Goal: Task Accomplishment & Management: Use online tool/utility

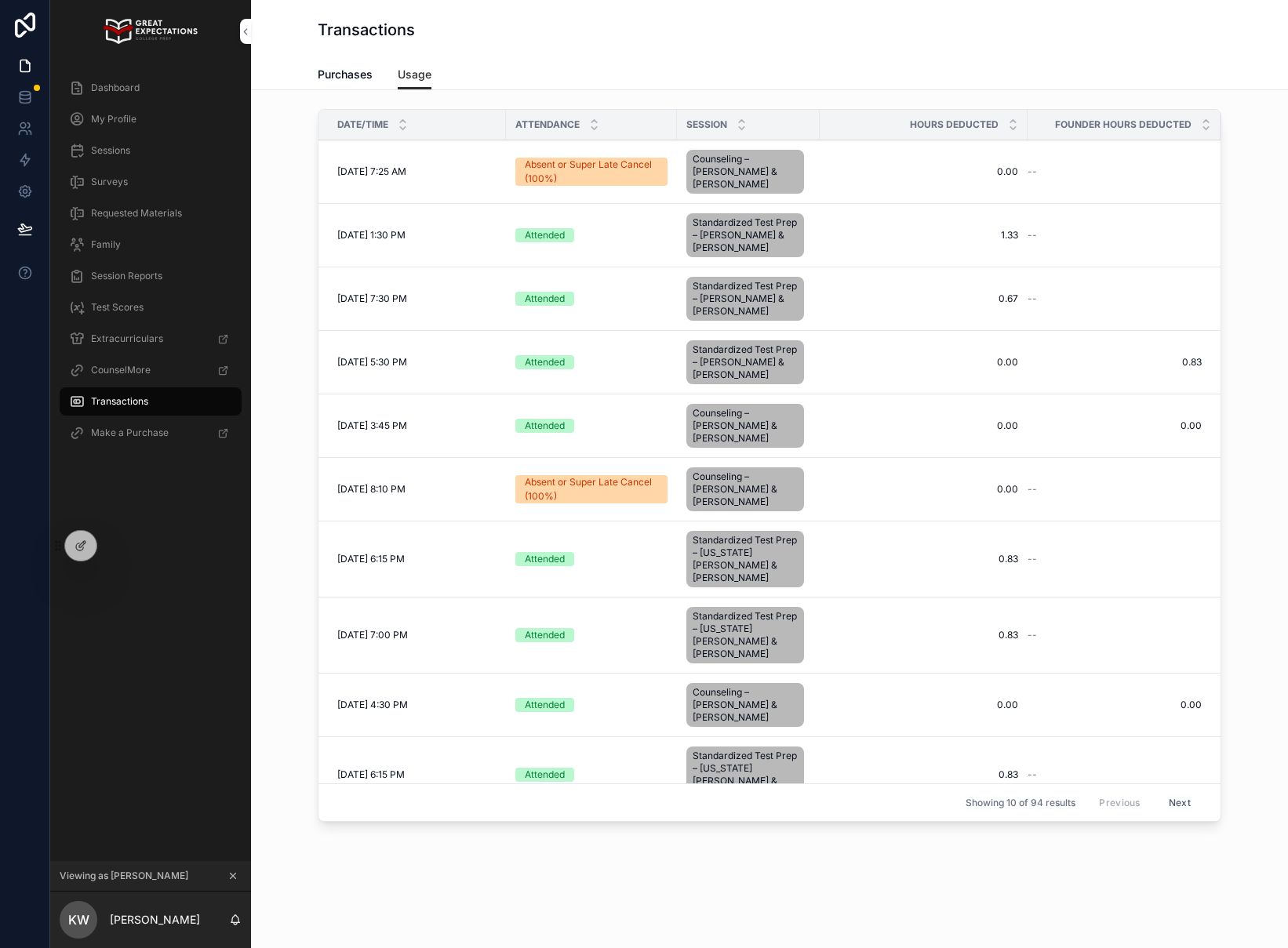
click at [0, 0] on icon at bounding box center [0, 0] width 0 height 0
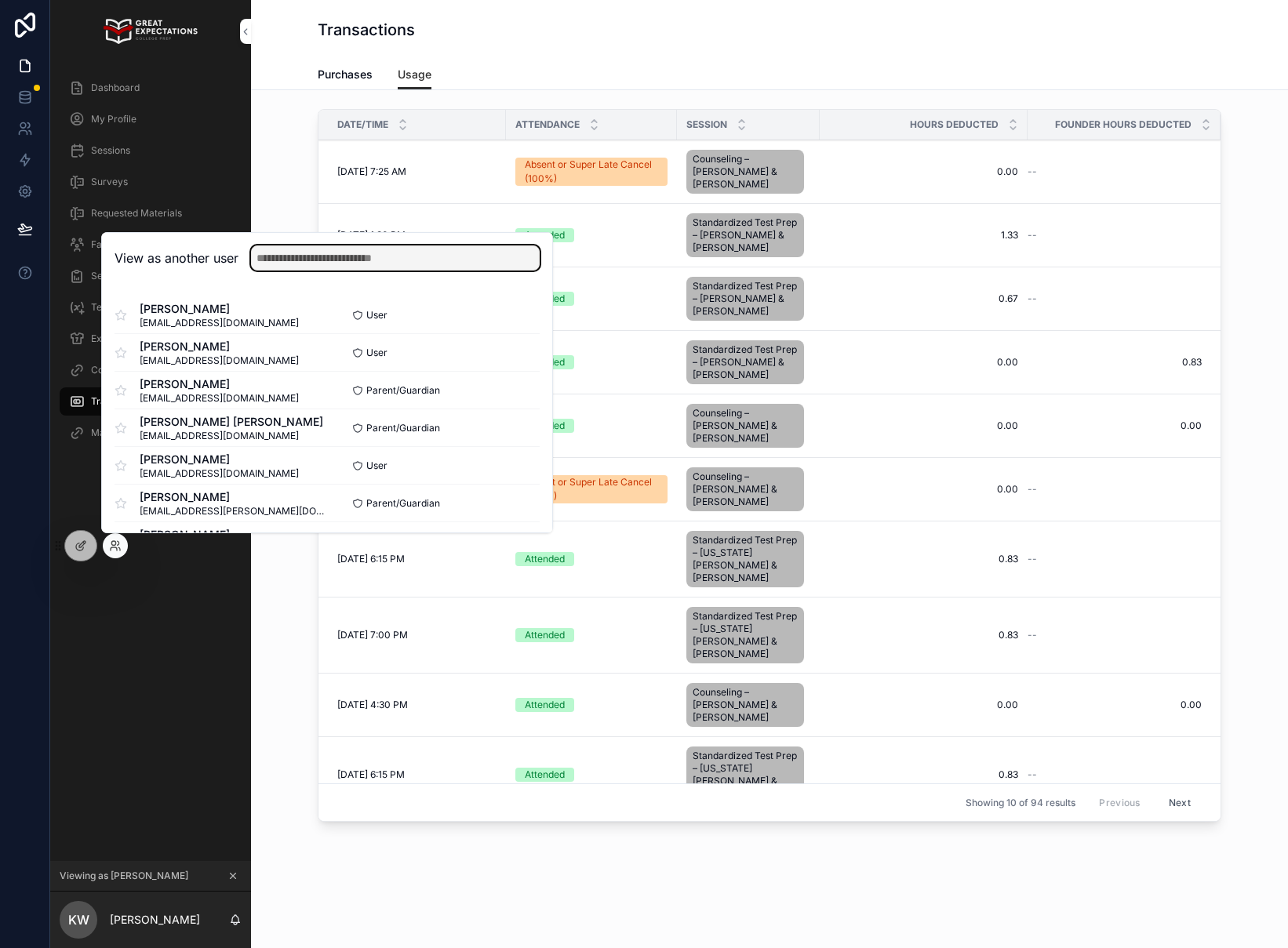
click at [349, 249] on input "text" at bounding box center [395, 258] width 289 height 25
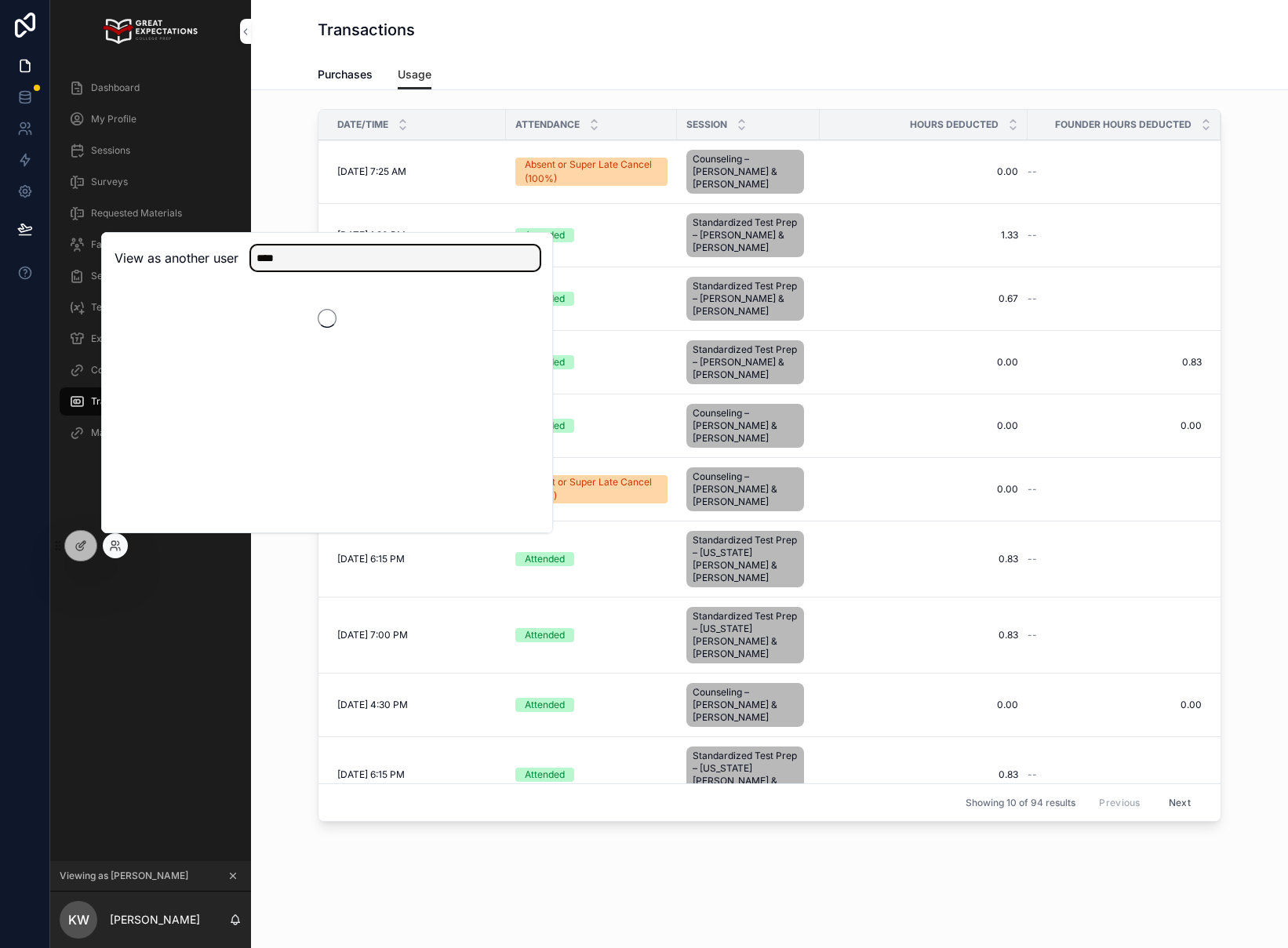
drag, startPoint x: 334, startPoint y: 258, endPoint x: 158, endPoint y: 247, distance: 176.3
click at [158, 247] on div "View as another user ****" at bounding box center [327, 258] width 425 height 25
type input "********"
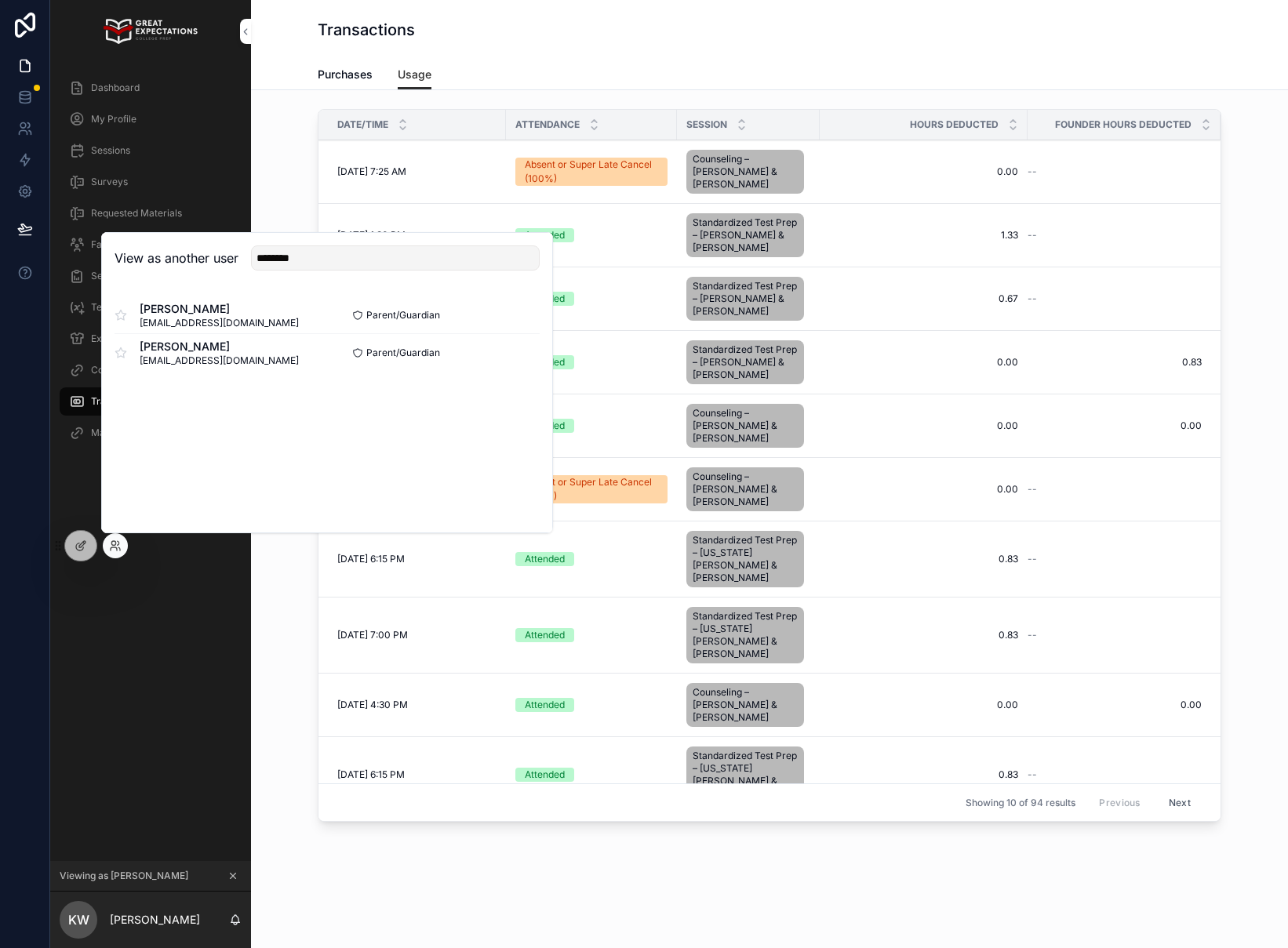
click at [545, 342] on div "[PERSON_NAME] [PERSON_NAME][EMAIL_ADDRESS][DOMAIN_NAME] Parent/Guardian Select …" at bounding box center [327, 334] width 450 height 100
click at [0, 0] on button "Select" at bounding box center [0, 0] width 0 height 0
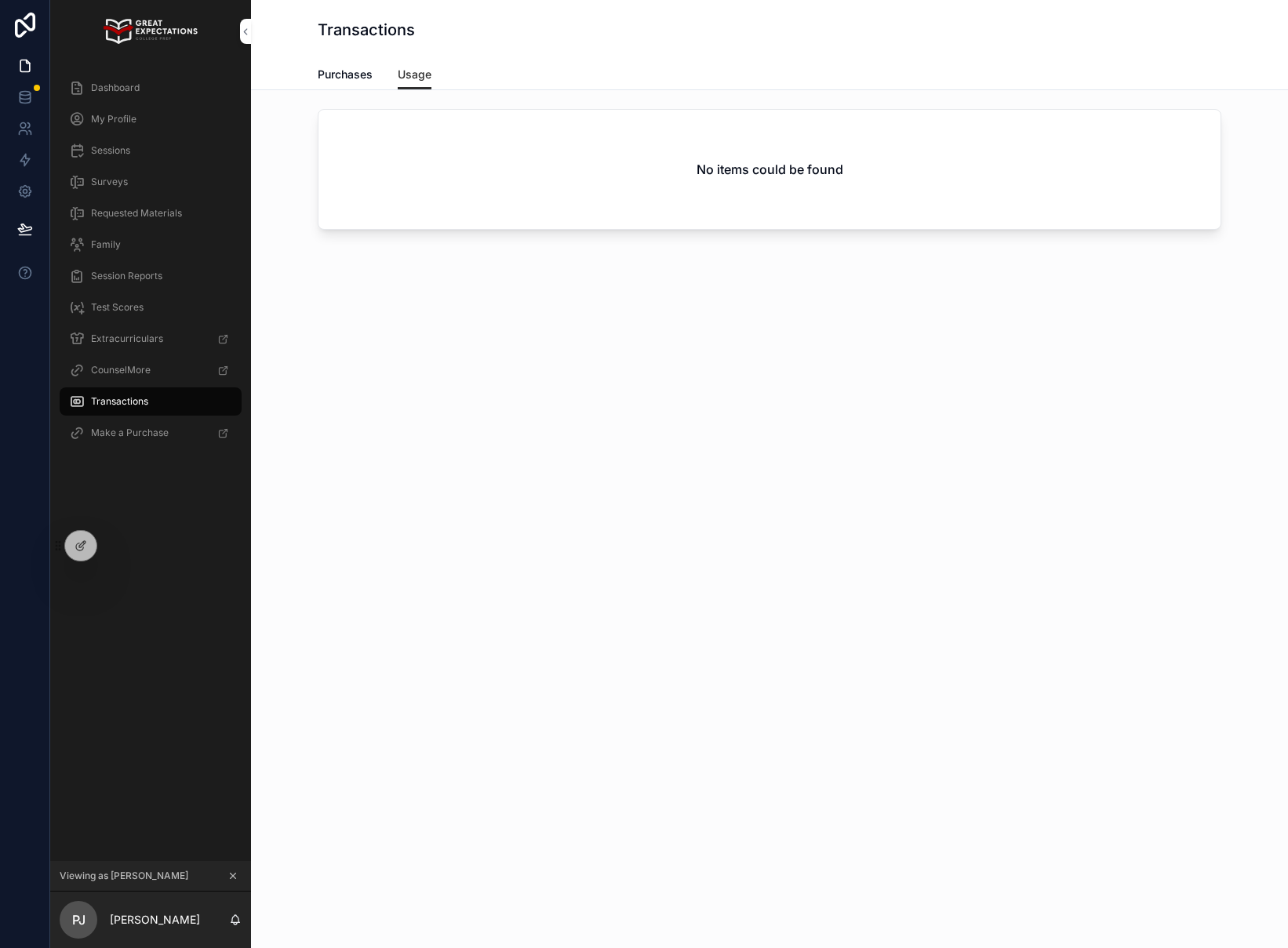
click at [151, 76] on div "Dashboard" at bounding box center [150, 87] width 163 height 25
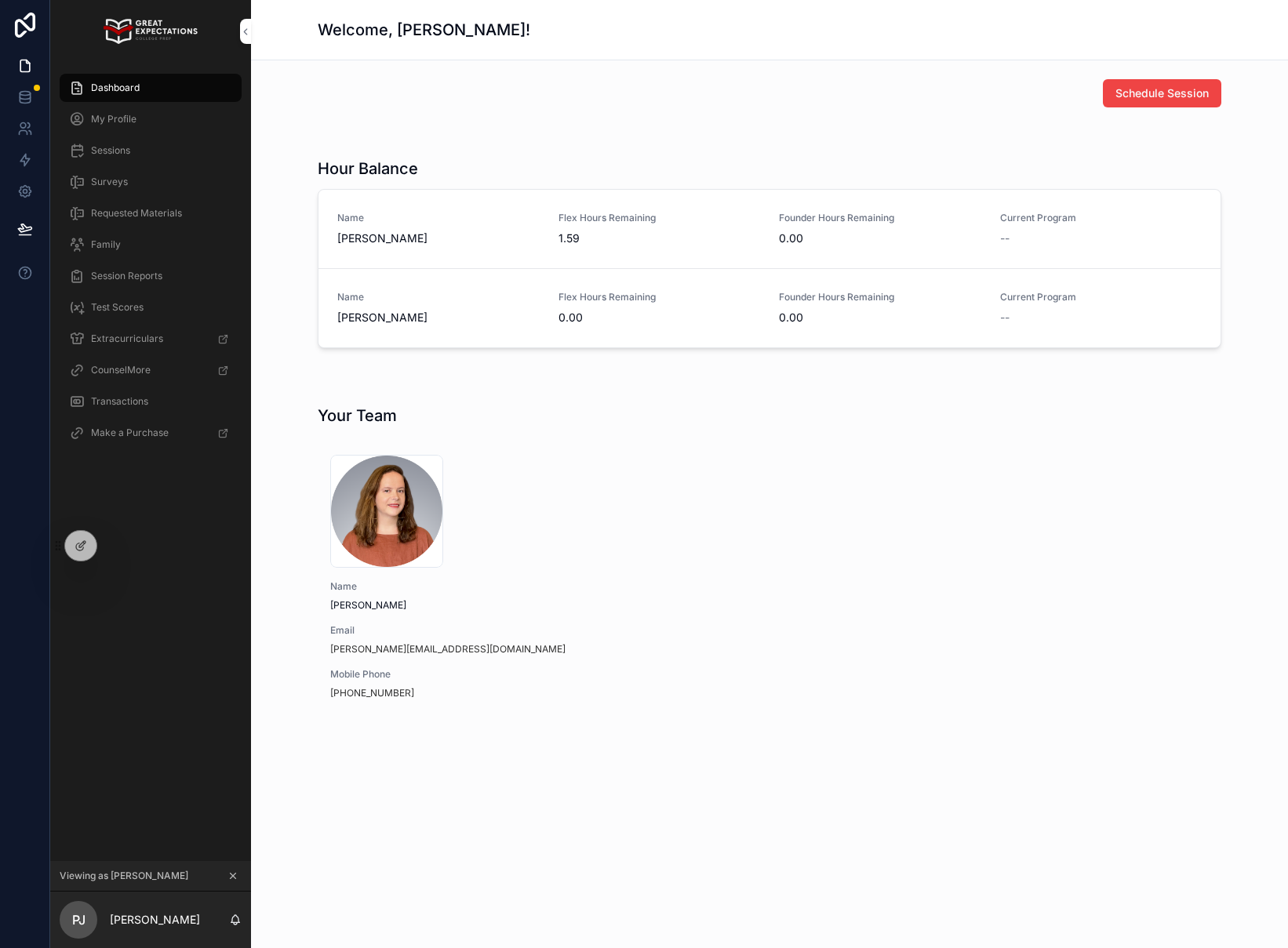
click at [123, 396] on span "Transactions" at bounding box center [119, 401] width 57 height 13
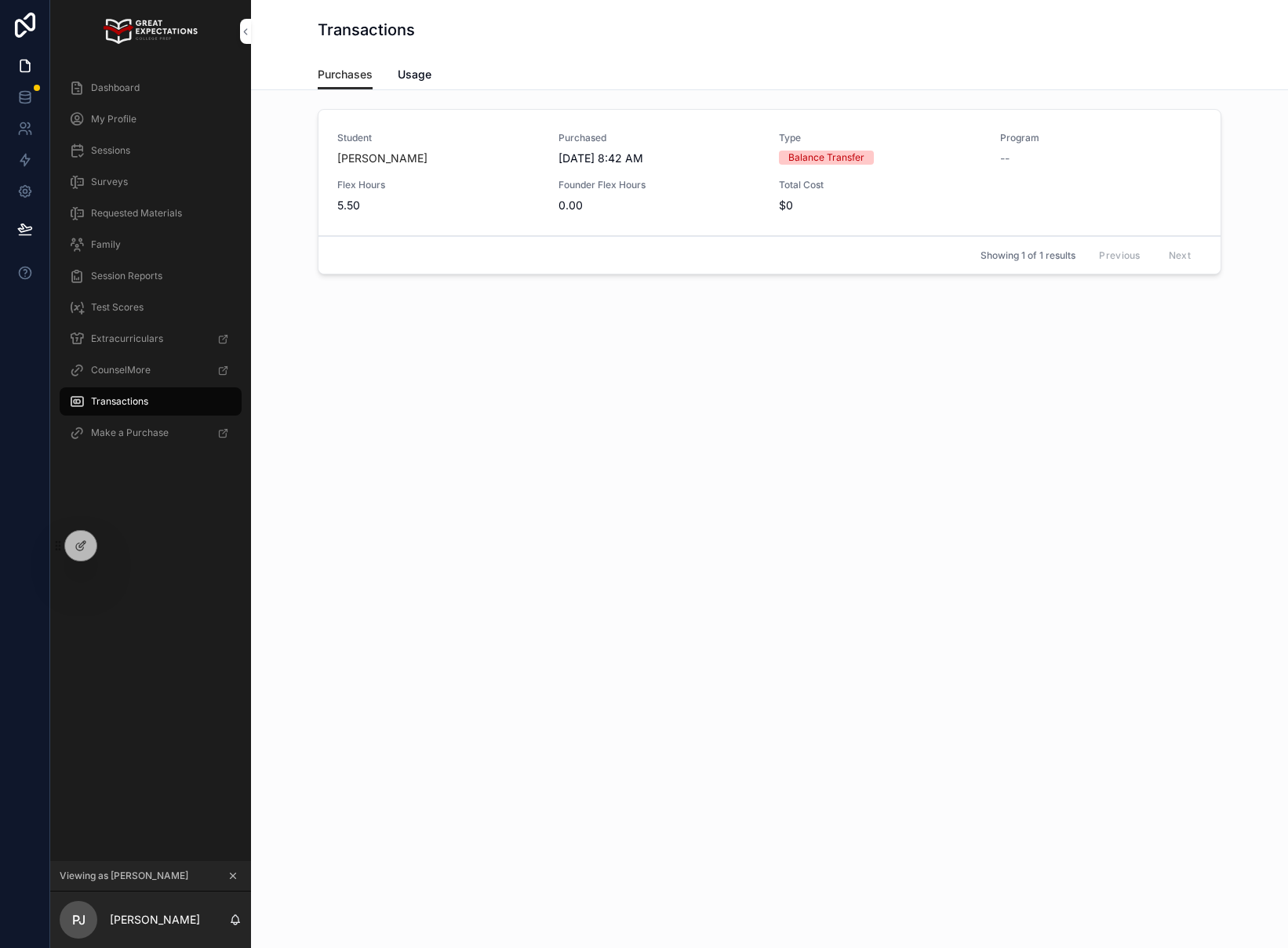
click at [438, 77] on div "Purchases Usage" at bounding box center [768, 74] width 903 height 29
click at [429, 77] on span "Usage" at bounding box center [414, 74] width 34 height 16
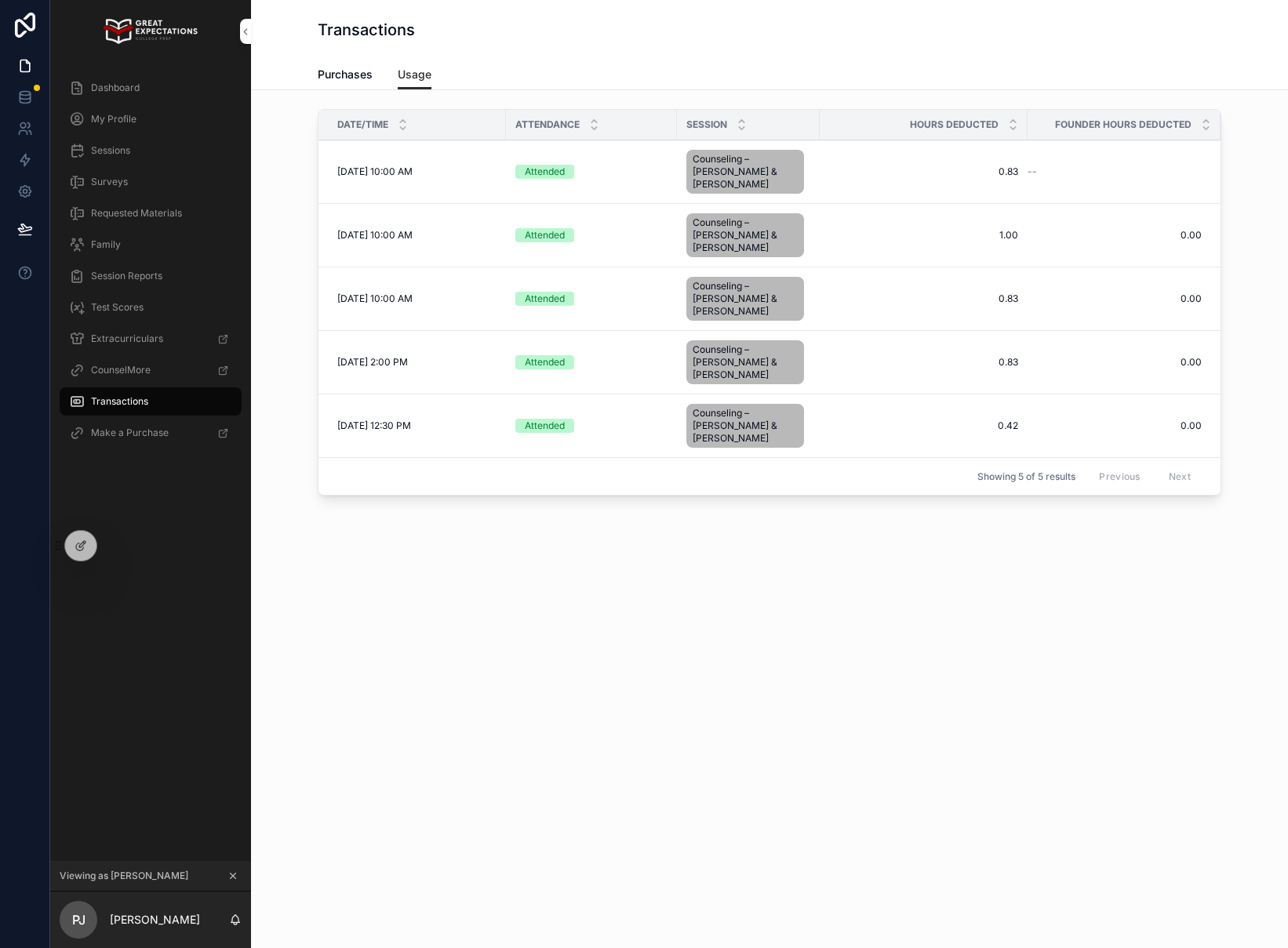
click at [124, 91] on span "Dashboard" at bounding box center [115, 87] width 48 height 13
